Goal: Book appointment/travel/reservation

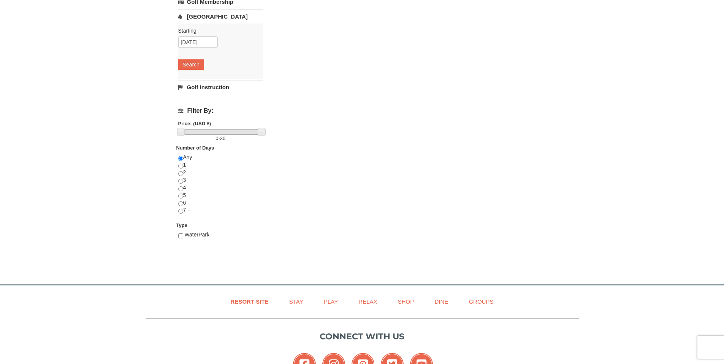
scroll to position [190, 0]
click at [181, 237] on input "checkbox" at bounding box center [180, 235] width 5 height 5
checkbox input "true"
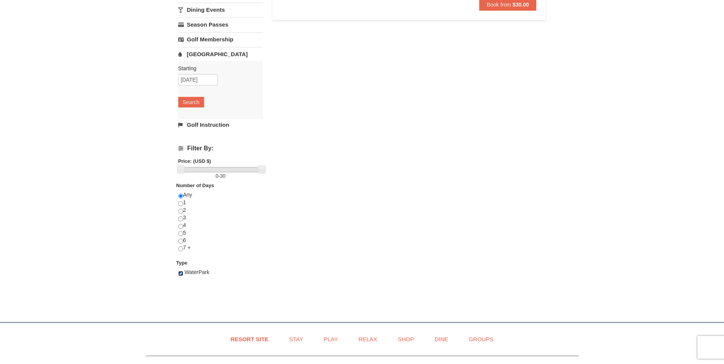
scroll to position [0, 0]
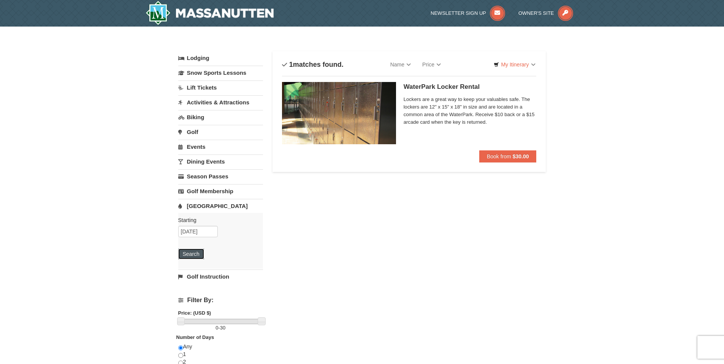
click at [193, 250] on button "Search" at bounding box center [191, 254] width 26 height 11
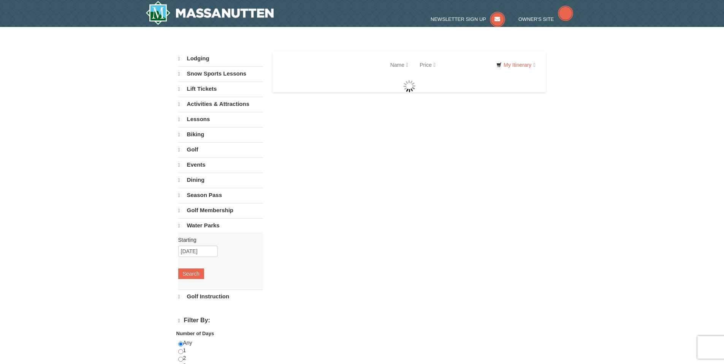
select select "9"
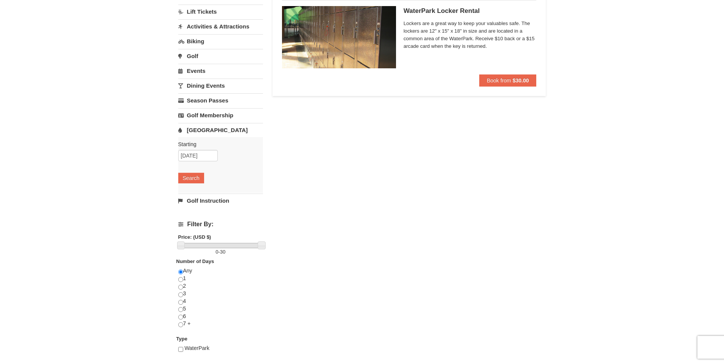
scroll to position [114, 0]
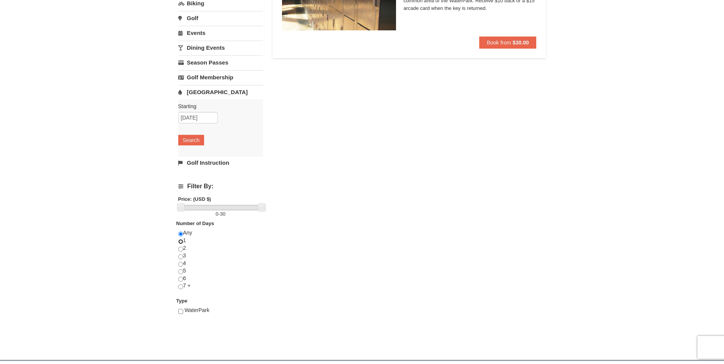
click at [179, 242] on input "radio" at bounding box center [180, 241] width 5 height 5
radio input "true"
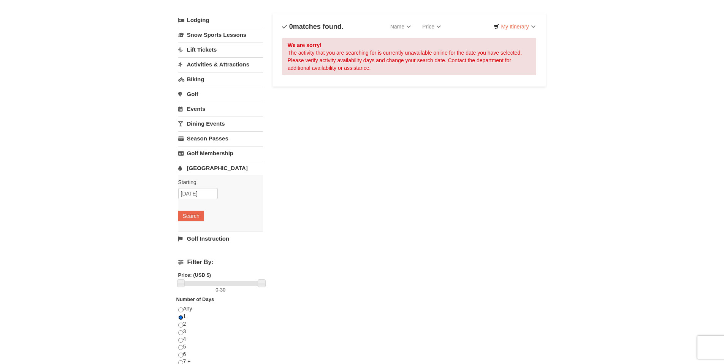
scroll to position [0, 0]
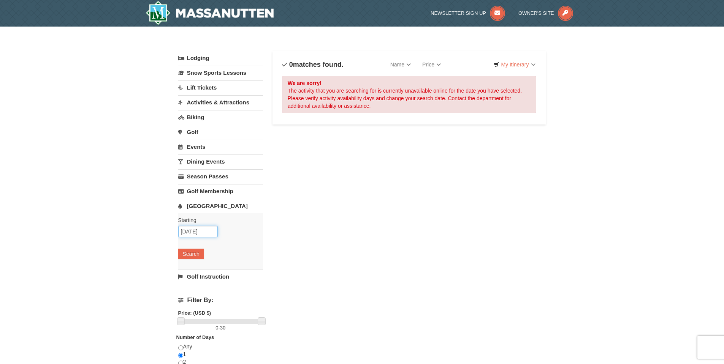
click at [210, 229] on input "09/11/2025" at bounding box center [198, 231] width 40 height 11
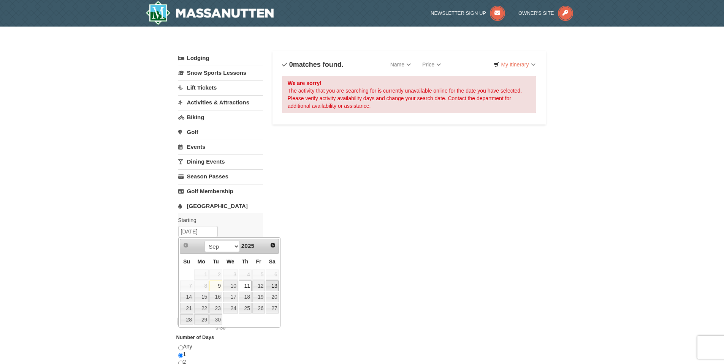
click at [276, 289] on link "13" at bounding box center [272, 286] width 13 height 11
type input "[DATE]"
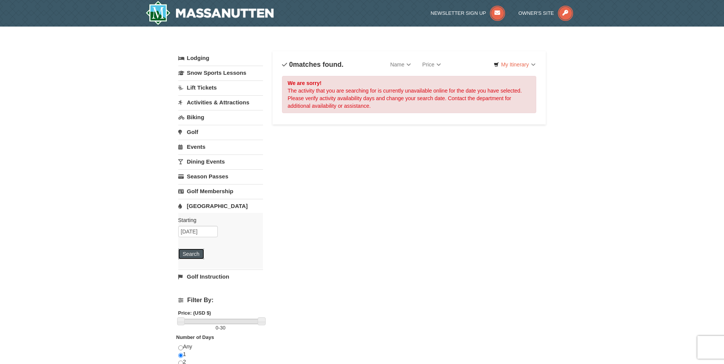
click at [192, 251] on button "Search" at bounding box center [191, 254] width 26 height 11
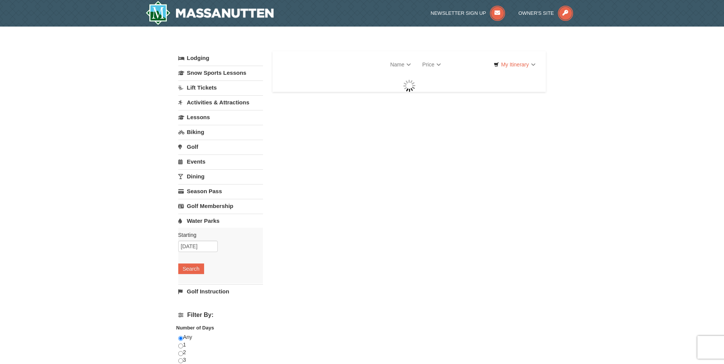
select select "9"
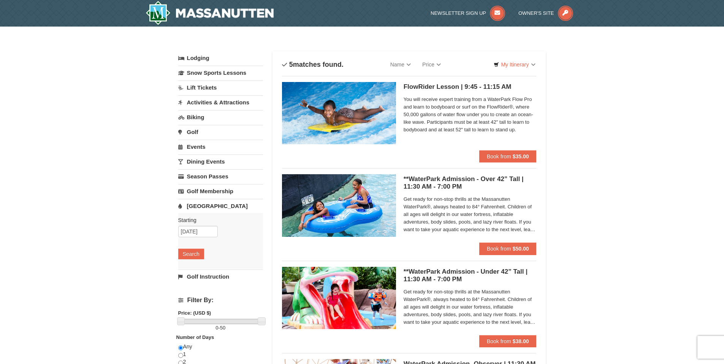
click at [212, 105] on link "Activities & Attractions" at bounding box center [220, 102] width 85 height 14
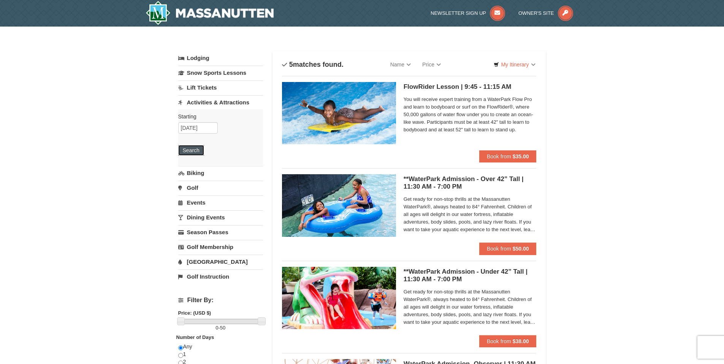
click at [186, 152] on button "Search" at bounding box center [191, 150] width 26 height 11
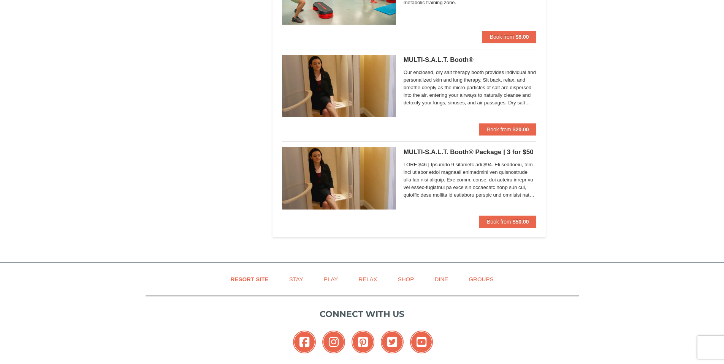
scroll to position [2393, 0]
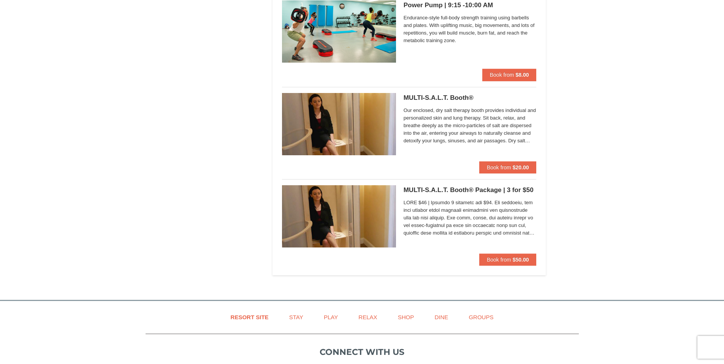
drag, startPoint x: 149, startPoint y: 249, endPoint x: 171, endPoint y: 49, distance: 201.8
